Goal: Find specific page/section: Find specific page/section

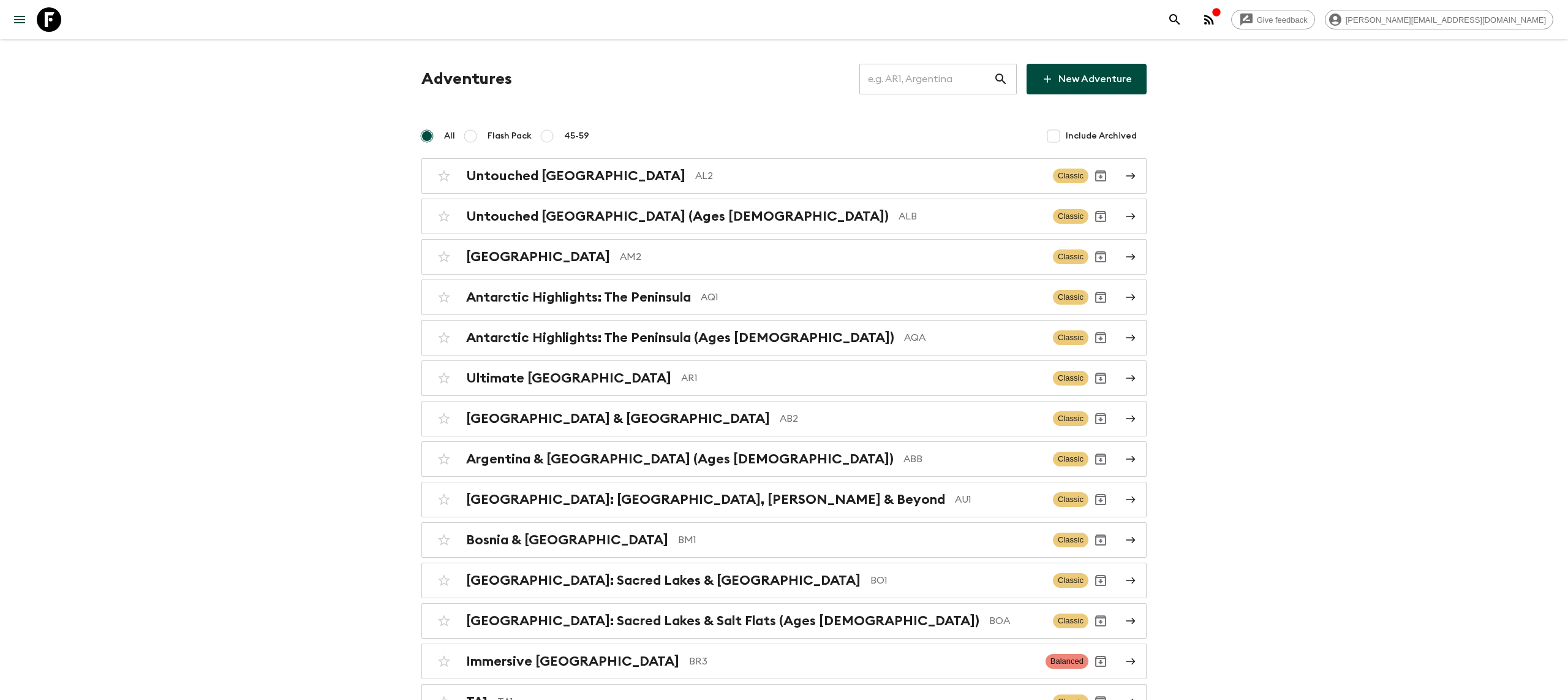
click at [922, 87] on input "text" at bounding box center [926, 79] width 134 height 34
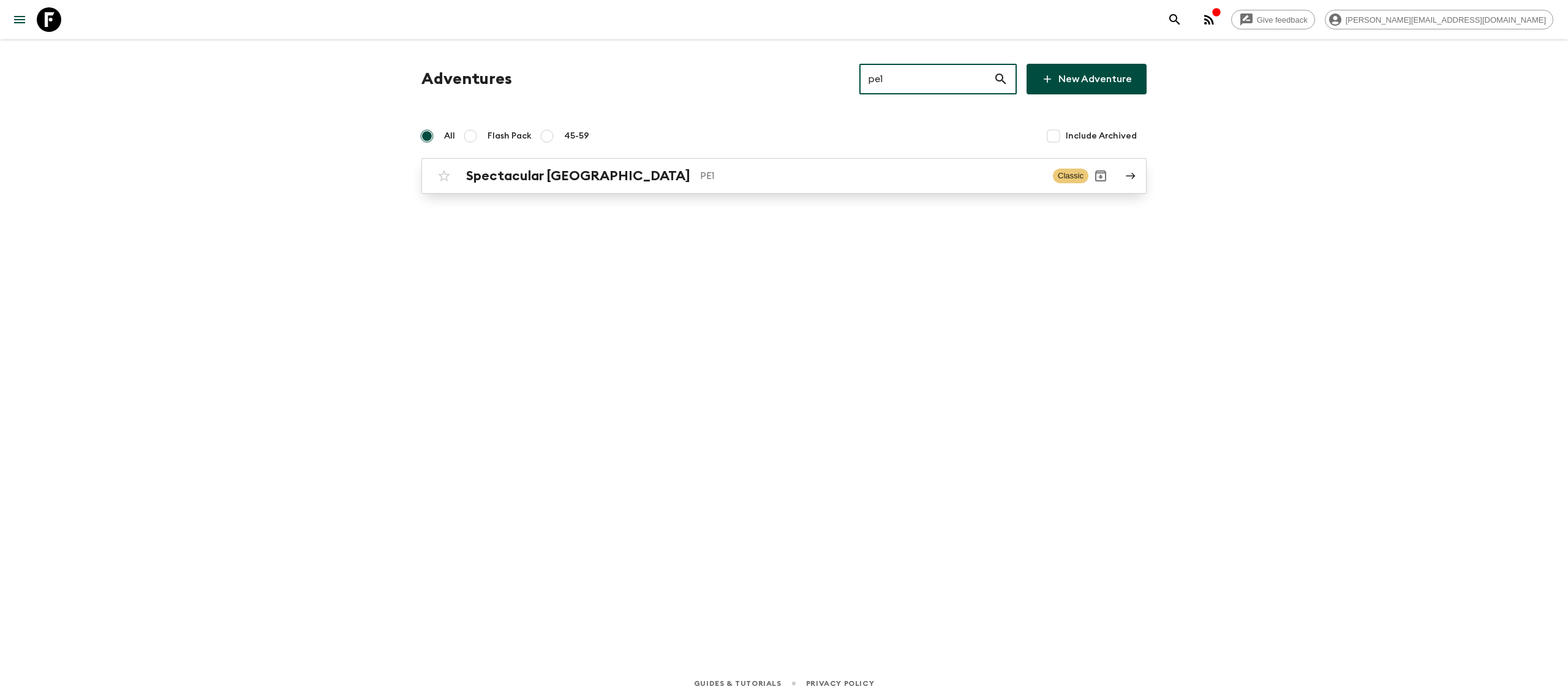
type input "pe1"
click at [612, 186] on div "Spectacular Peru PE1 Classic" at bounding box center [760, 175] width 656 height 24
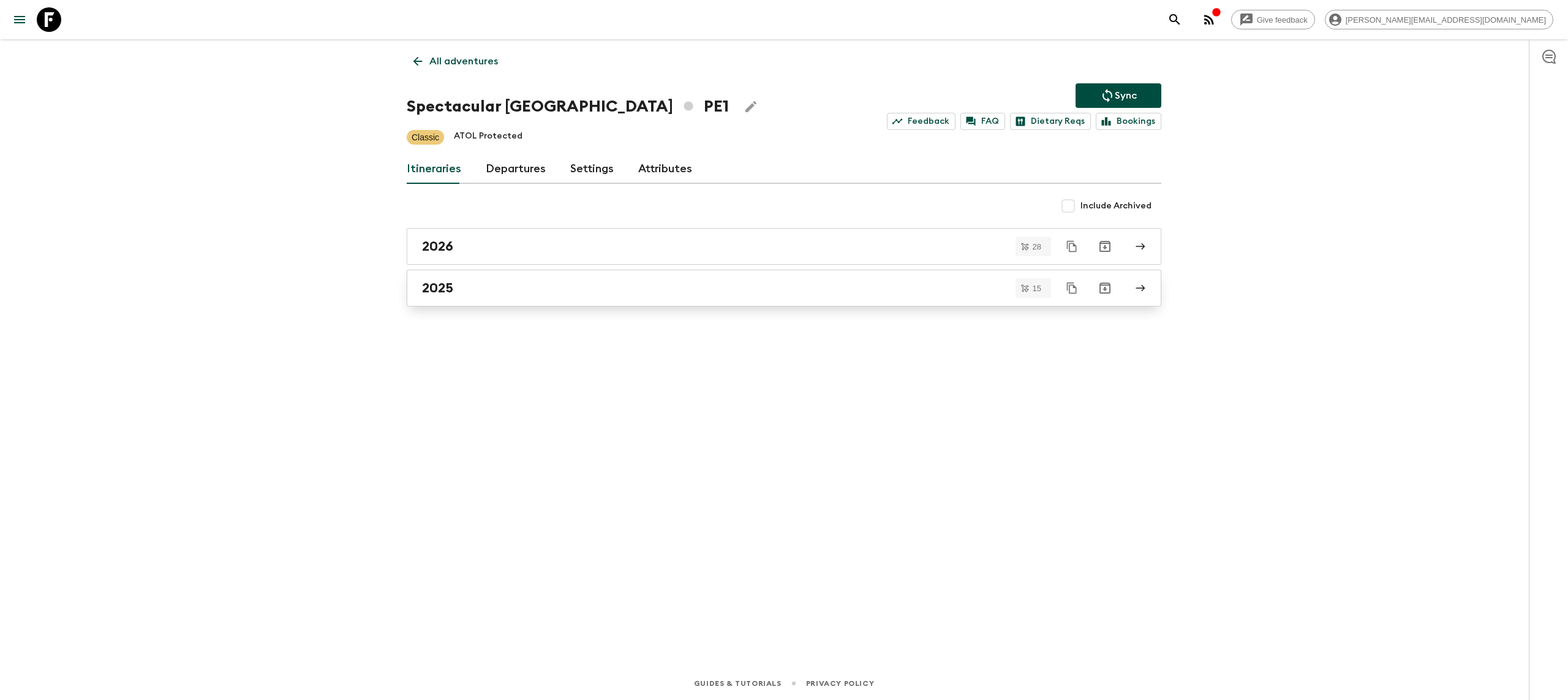
click at [481, 285] on div "2025" at bounding box center [772, 288] width 701 height 16
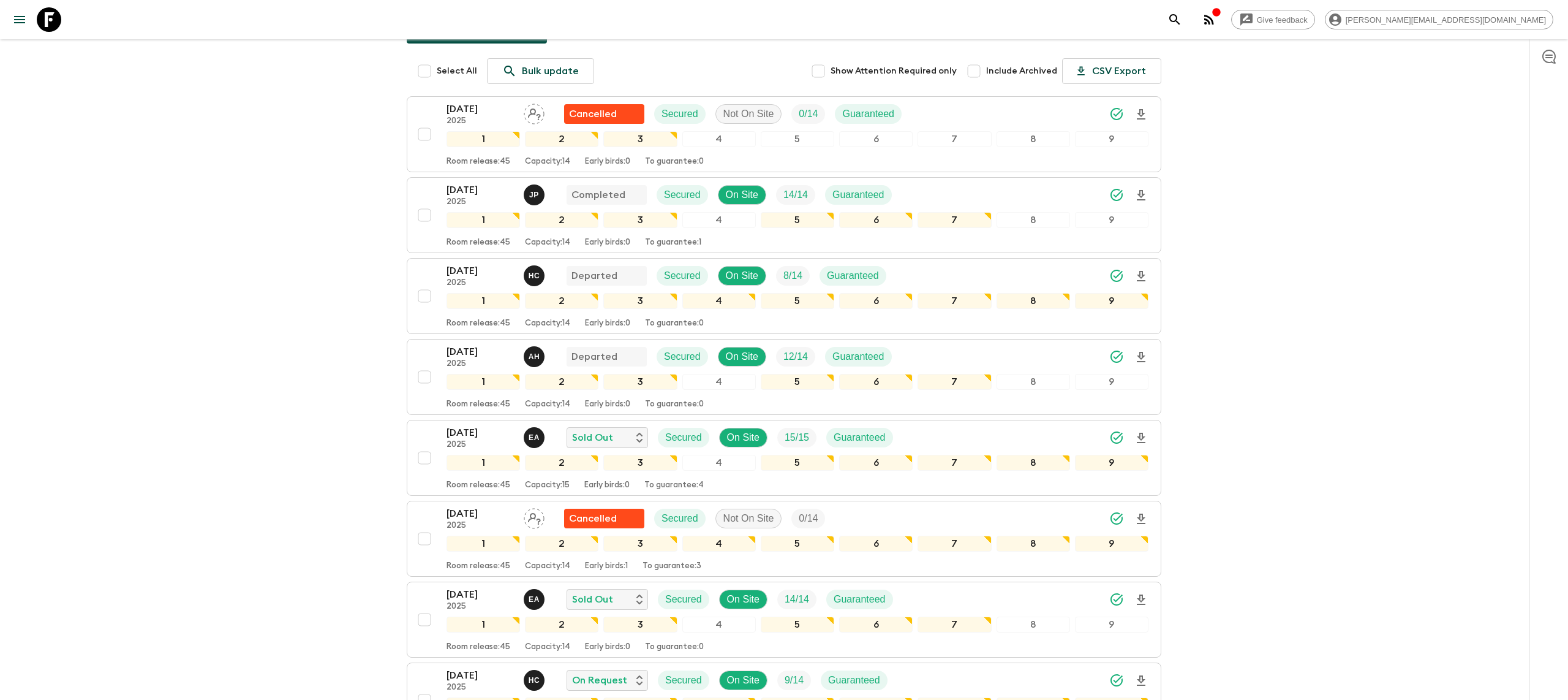
scroll to position [144, 0]
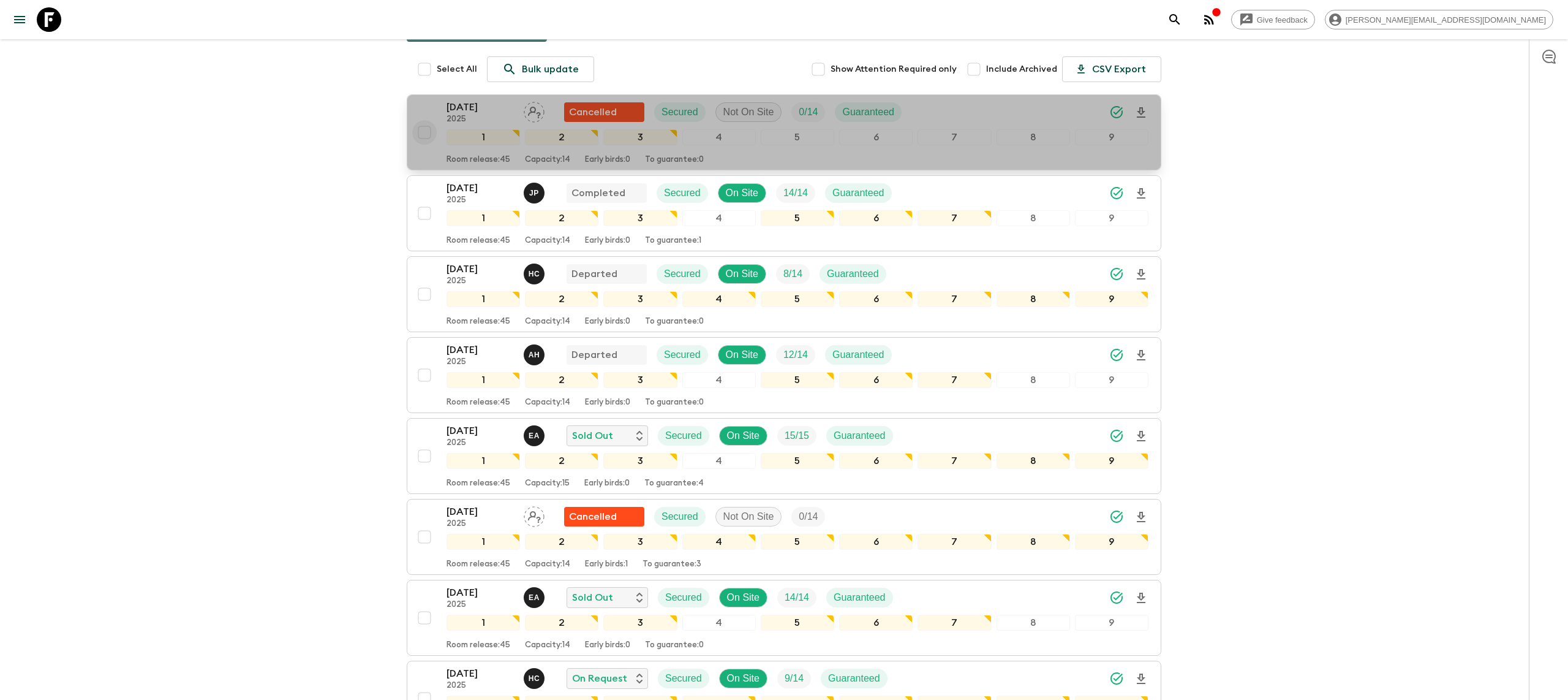
click at [424, 140] on input "checkbox" at bounding box center [424, 132] width 24 height 24
checkbox input "true"
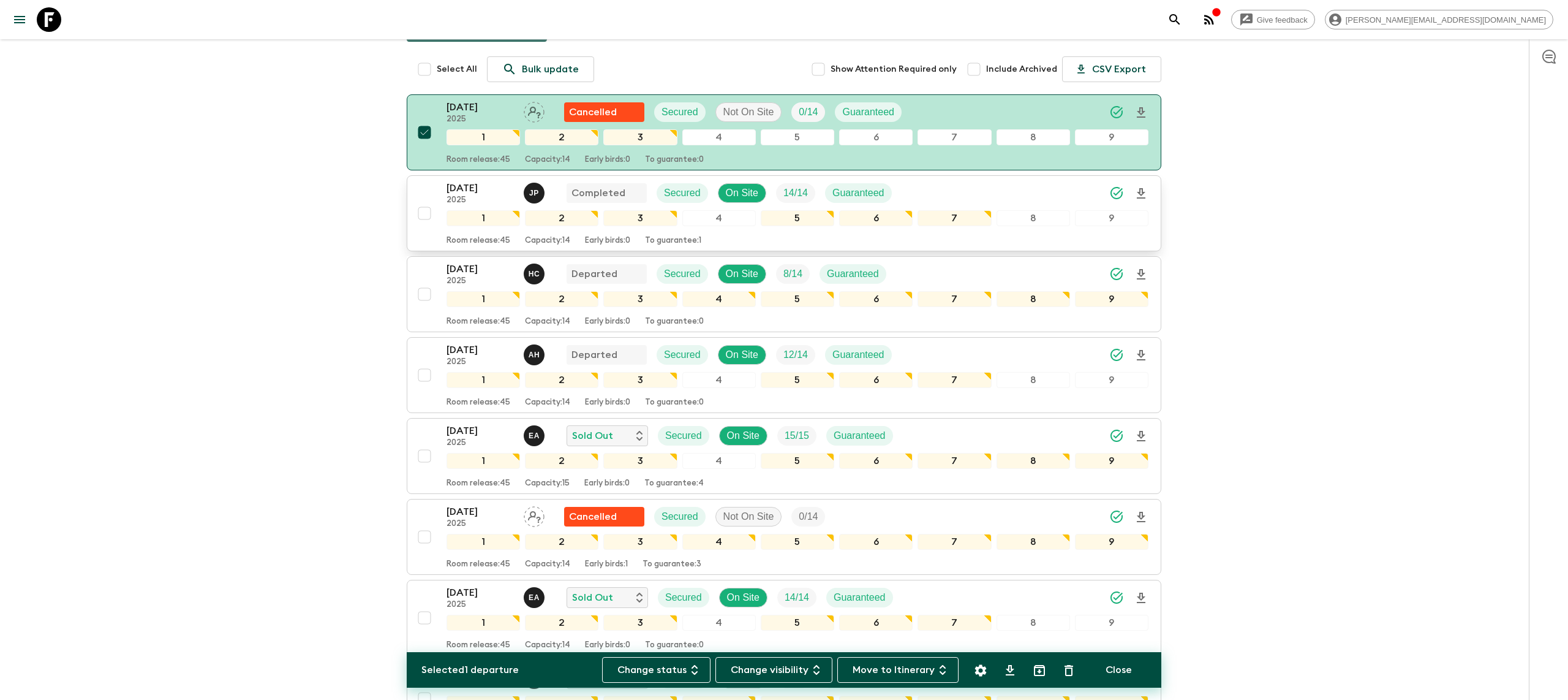
click at [428, 210] on input "checkbox" at bounding box center [424, 213] width 24 height 24
checkbox input "true"
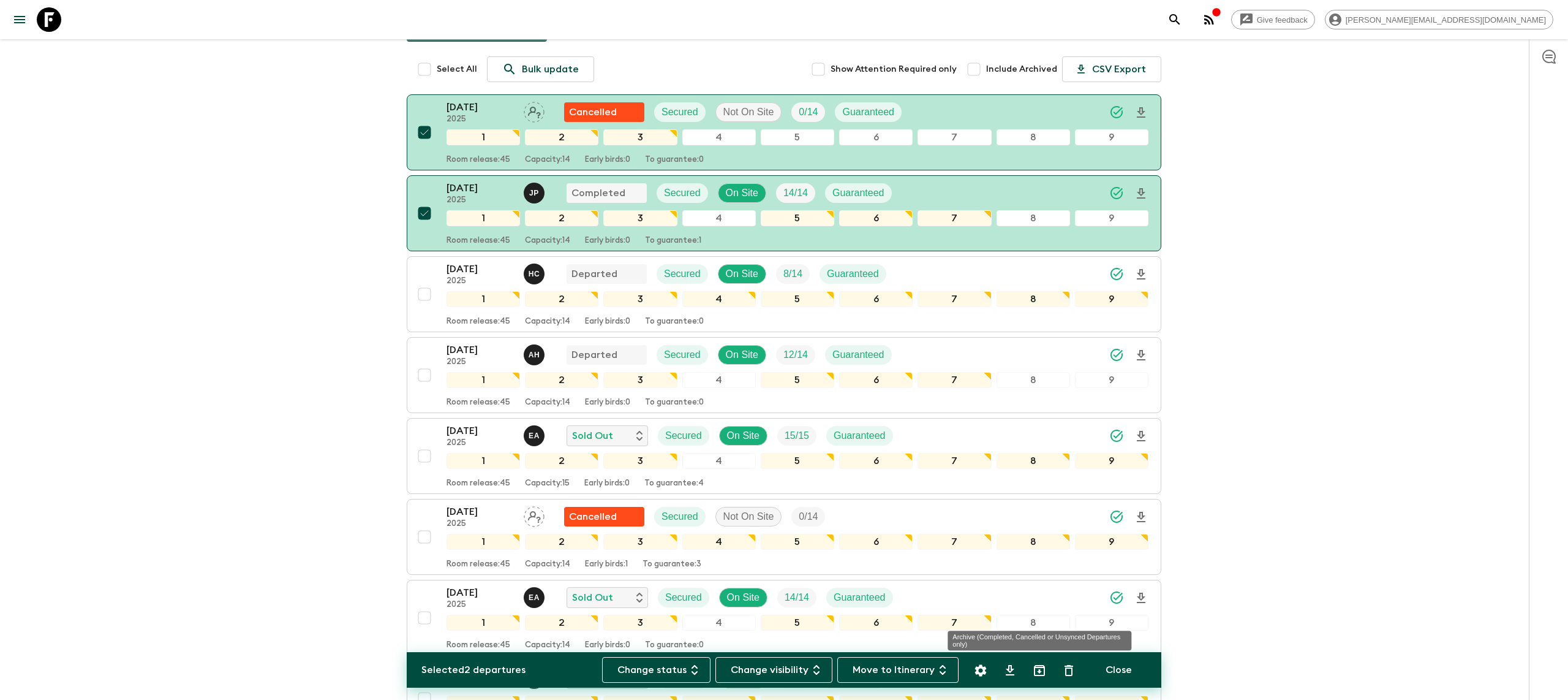
click at [1041, 672] on icon "Archive (Completed, Cancelled or Unsynced Departures only)" at bounding box center [1039, 670] width 14 height 14
checkbox input "false"
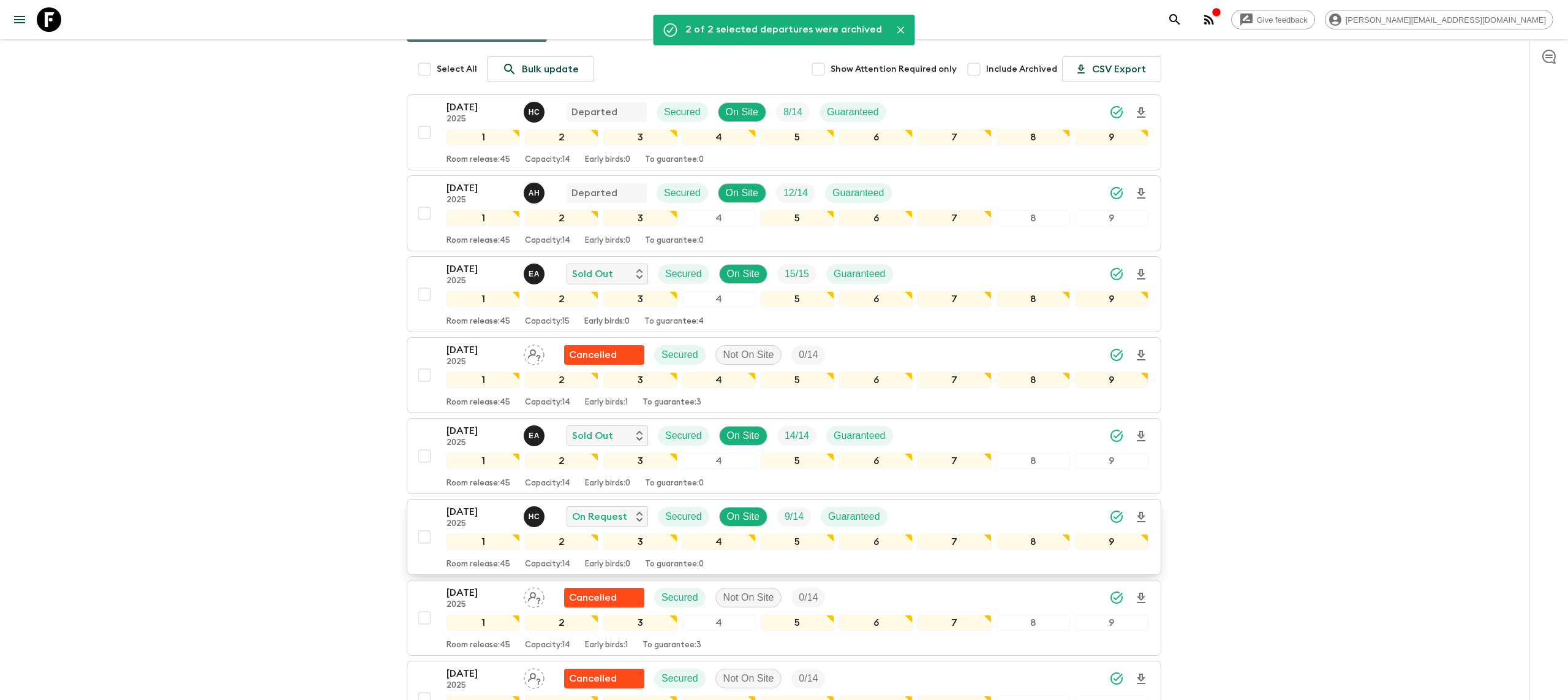
click at [1139, 520] on icon "Download Onboarding" at bounding box center [1142, 517] width 9 height 11
